Goal: Transaction & Acquisition: Purchase product/service

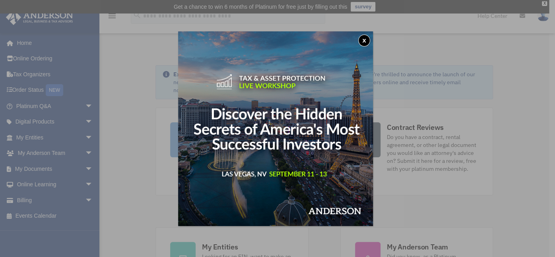
click at [364, 39] on button "x" at bounding box center [364, 41] width 12 height 12
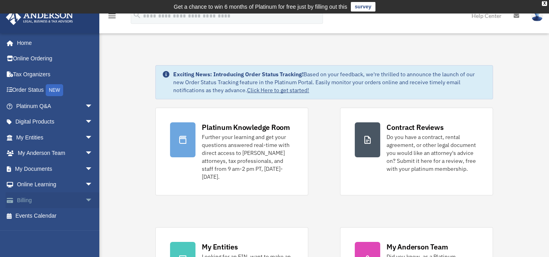
click at [86, 199] on span "arrow_drop_down" at bounding box center [93, 200] width 16 height 16
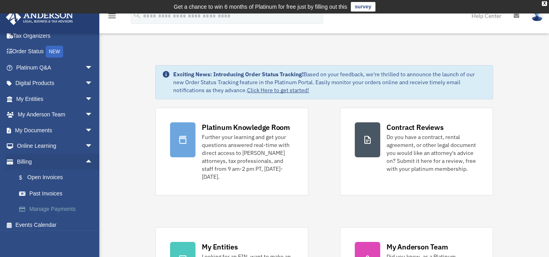
scroll to position [42, 0]
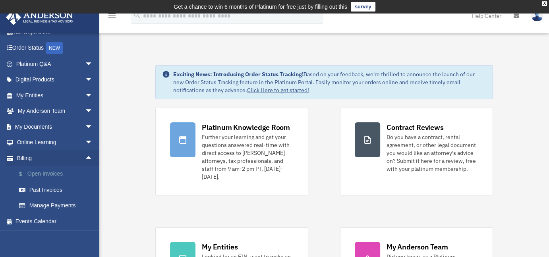
click at [54, 174] on link "$ Open Invoices" at bounding box center [58, 174] width 94 height 16
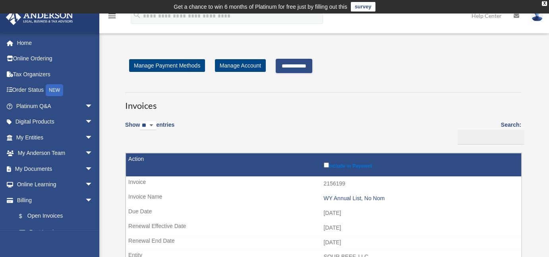
click at [307, 63] on input "**********" at bounding box center [294, 66] width 37 height 14
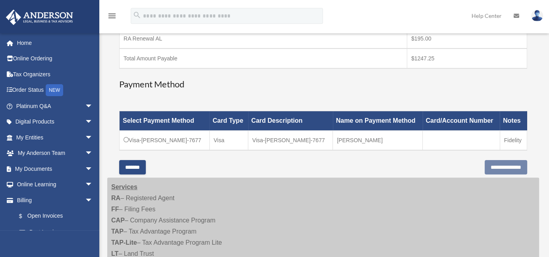
scroll to position [217, 0]
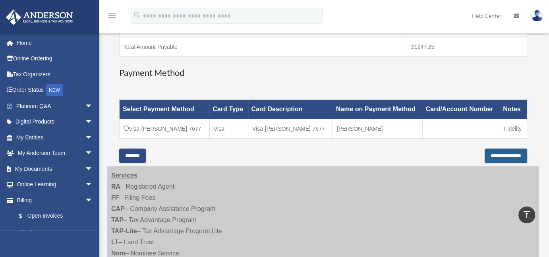
click at [500, 155] on input "**********" at bounding box center [506, 156] width 43 height 14
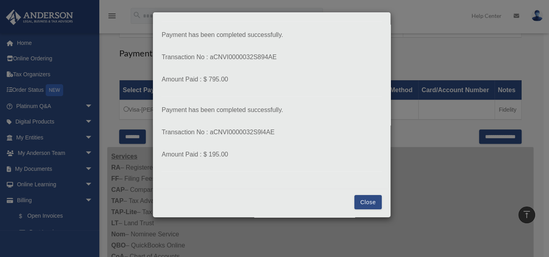
scroll to position [253, 0]
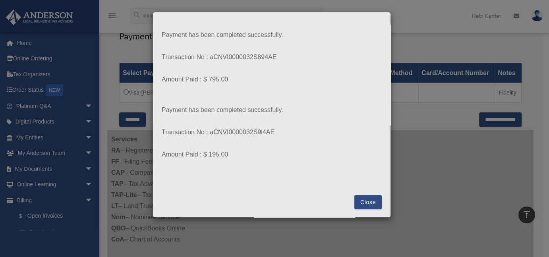
click at [370, 205] on button "Close" at bounding box center [368, 202] width 27 height 14
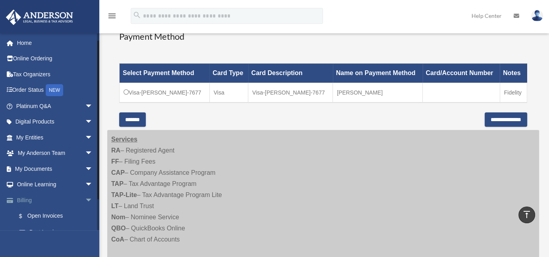
scroll to position [15, 0]
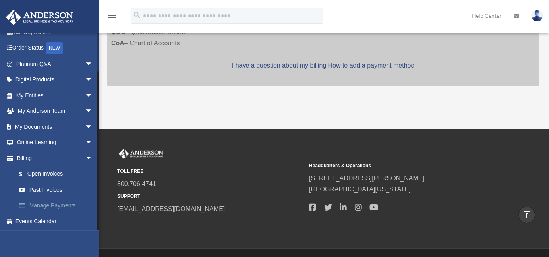
scroll to position [266, 0]
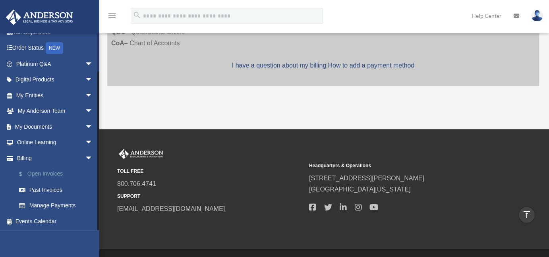
click at [49, 175] on link "$ Open Invoices" at bounding box center [58, 174] width 94 height 16
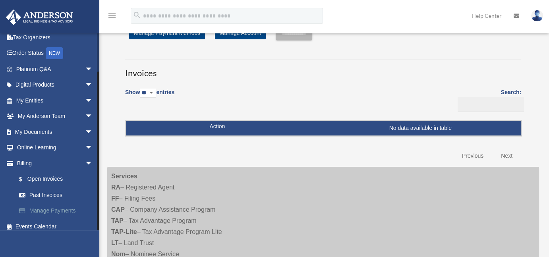
scroll to position [42, 0]
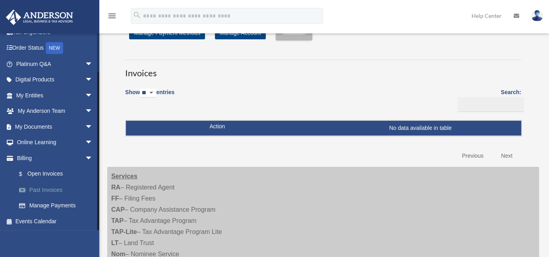
click at [36, 194] on link "Past Invoices" at bounding box center [58, 190] width 94 height 16
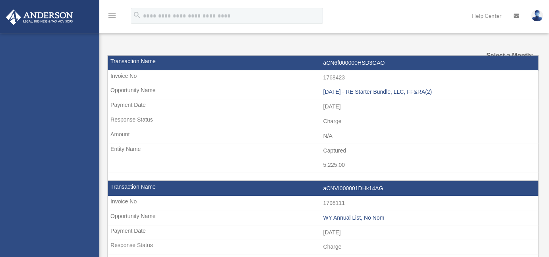
select select
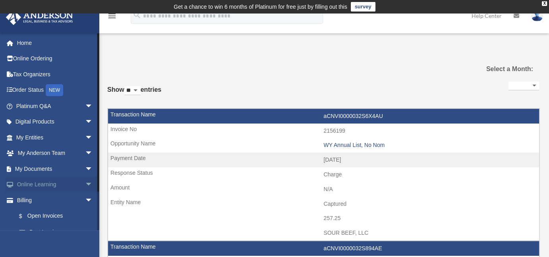
click at [85, 184] on span "arrow_drop_down" at bounding box center [93, 185] width 16 height 16
click at [85, 138] on span "arrow_drop_down" at bounding box center [93, 138] width 16 height 16
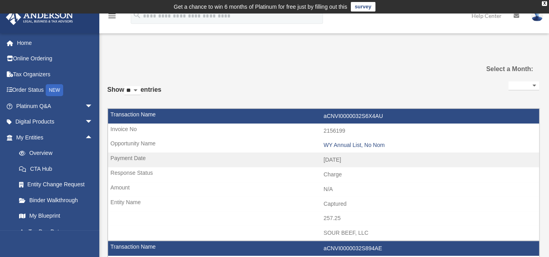
click at [55, 17] on img at bounding box center [40, 18] width 72 height 16
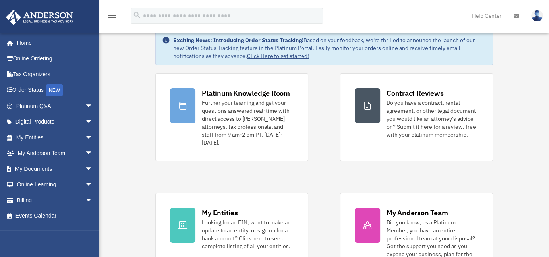
scroll to position [36, 0]
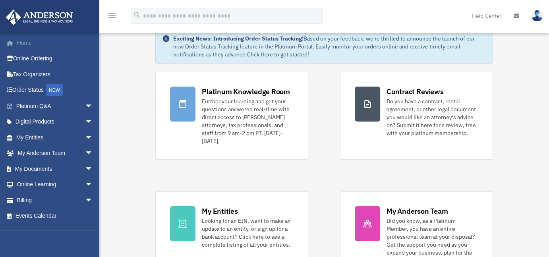
click at [24, 44] on link "Home" at bounding box center [55, 43] width 99 height 16
